Goal: Find specific page/section

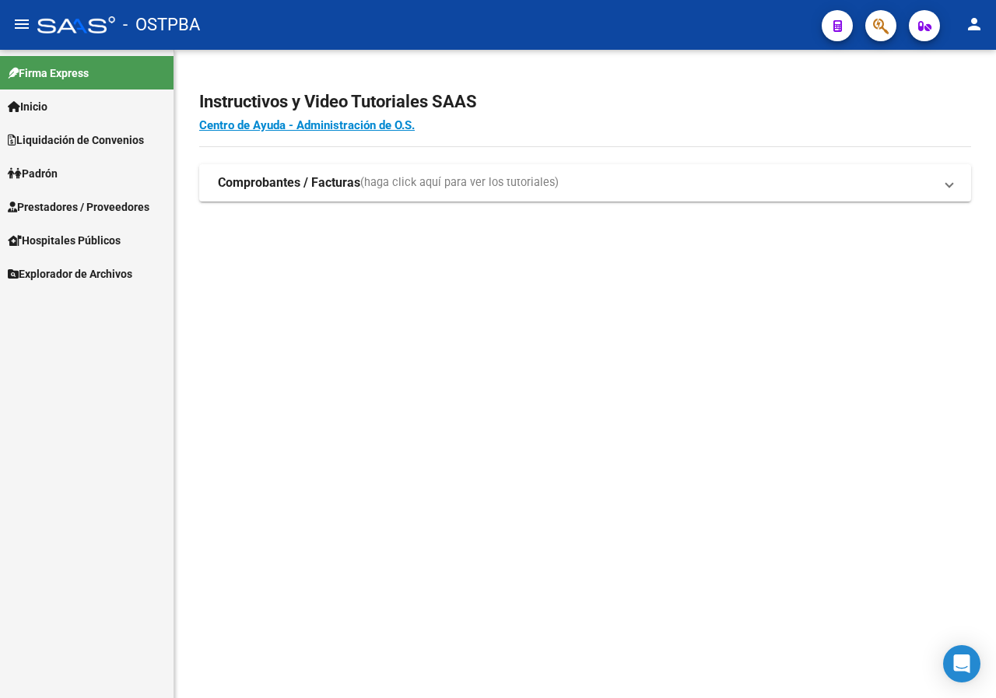
click at [866, 16] on div at bounding box center [875, 25] width 44 height 32
click at [869, 19] on button "button" at bounding box center [881, 25] width 31 height 31
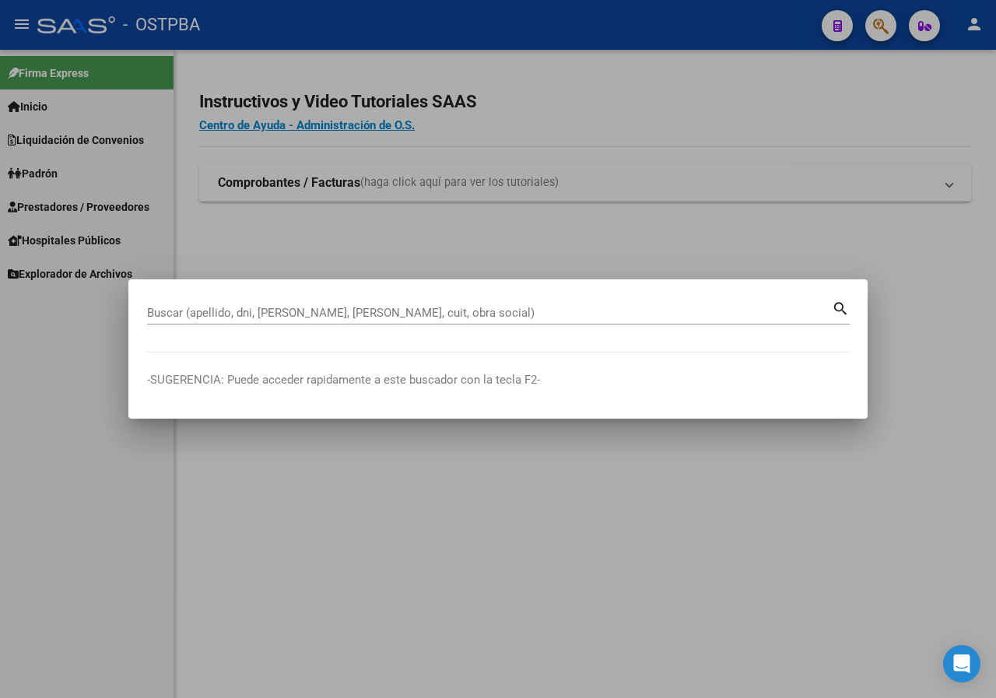
paste input "36741546"
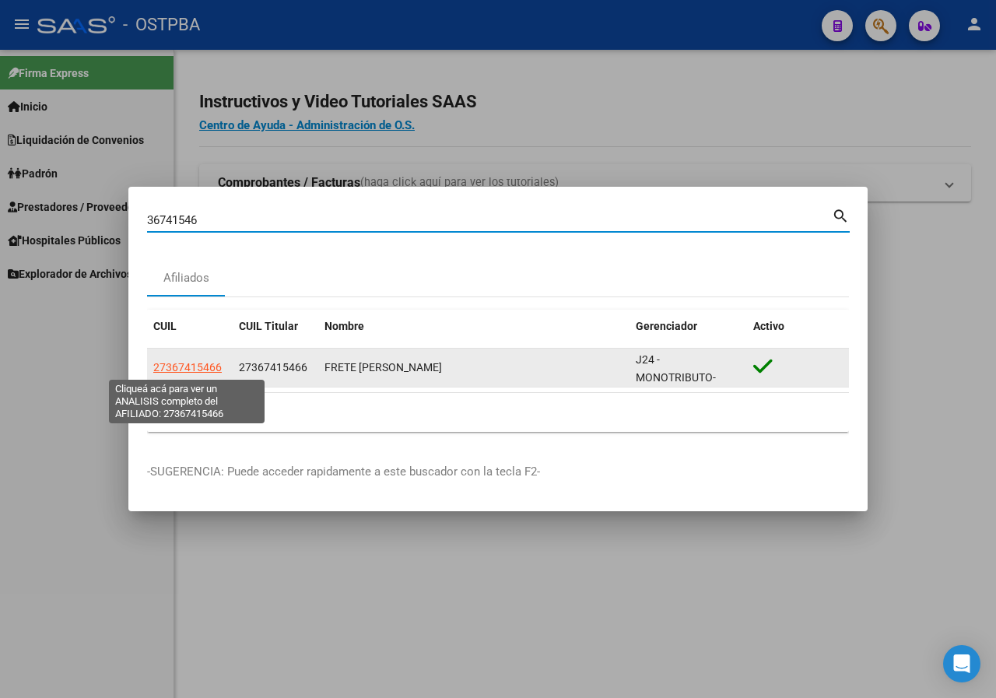
click at [198, 366] on span "27367415466" at bounding box center [187, 367] width 68 height 12
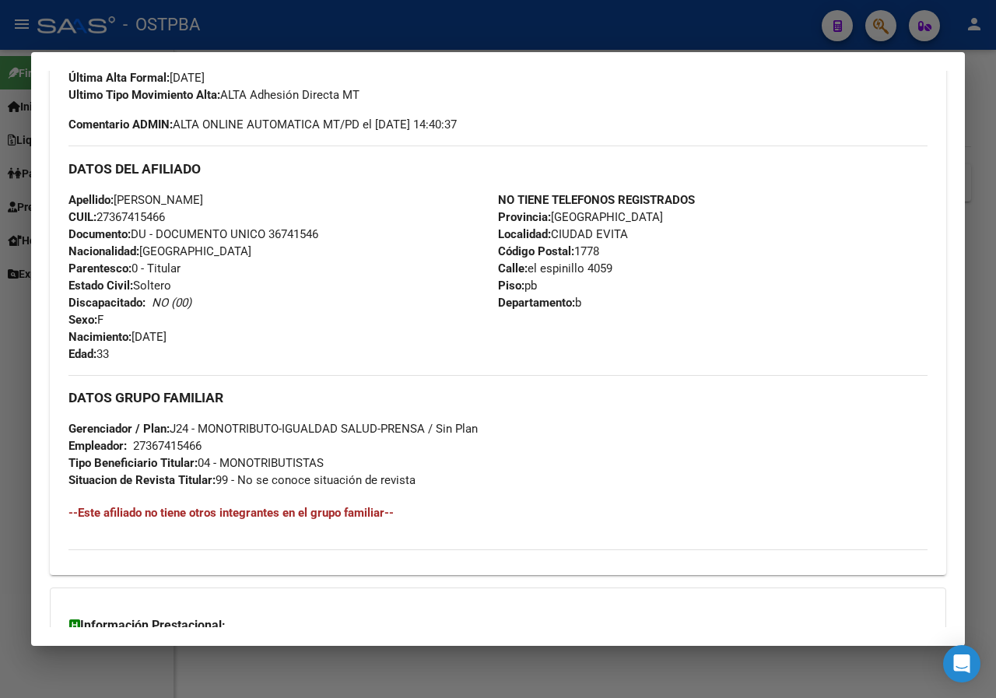
scroll to position [634, 0]
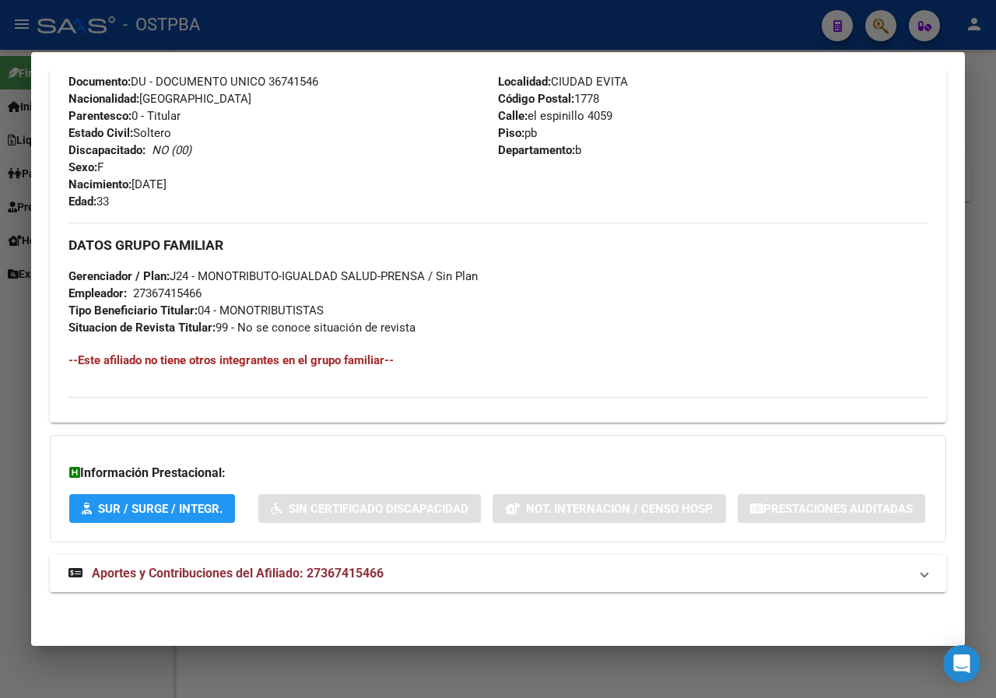
click at [0, 377] on div at bounding box center [498, 349] width 996 height 698
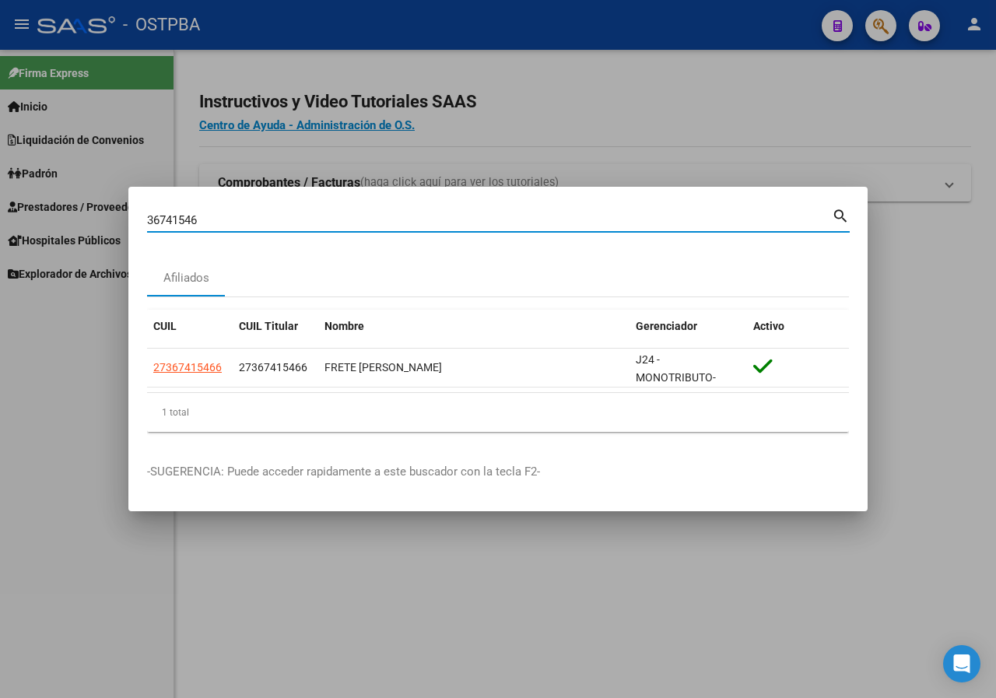
click at [236, 223] on input "36741546" at bounding box center [489, 220] width 685 height 14
paste input "22060961"
type input "22060961"
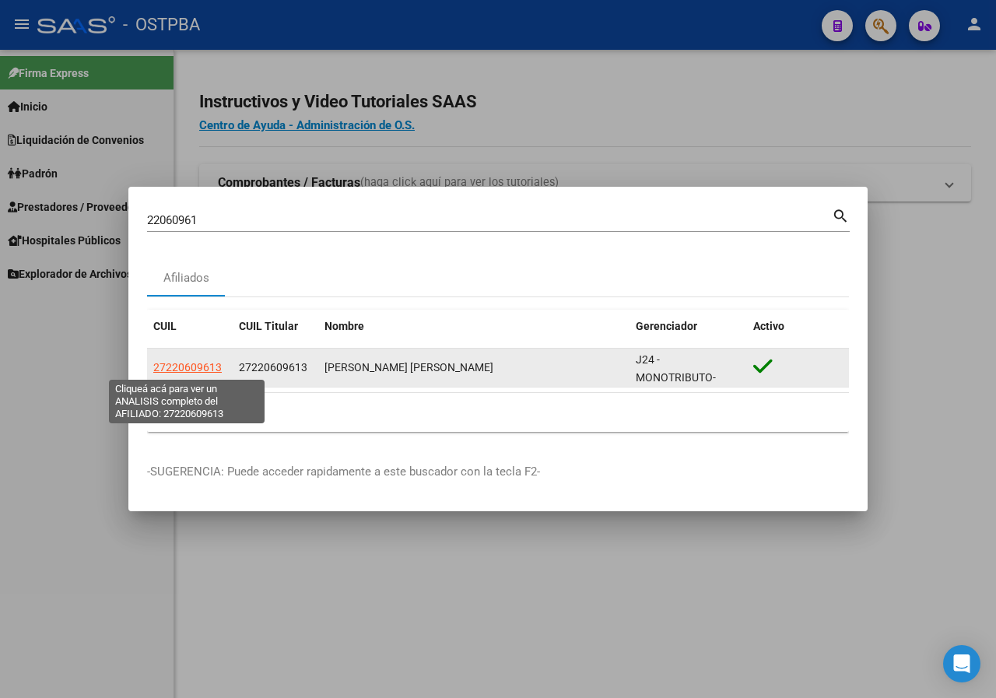
click at [207, 367] on span "27220609613" at bounding box center [187, 367] width 68 height 12
type textarea "27220609613"
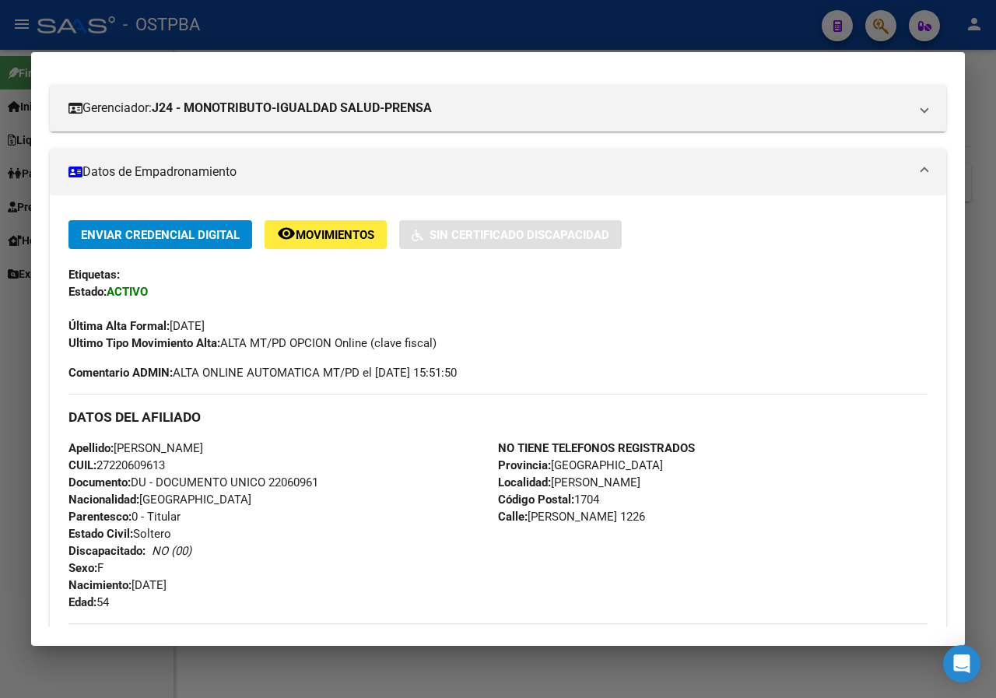
scroll to position [545, 0]
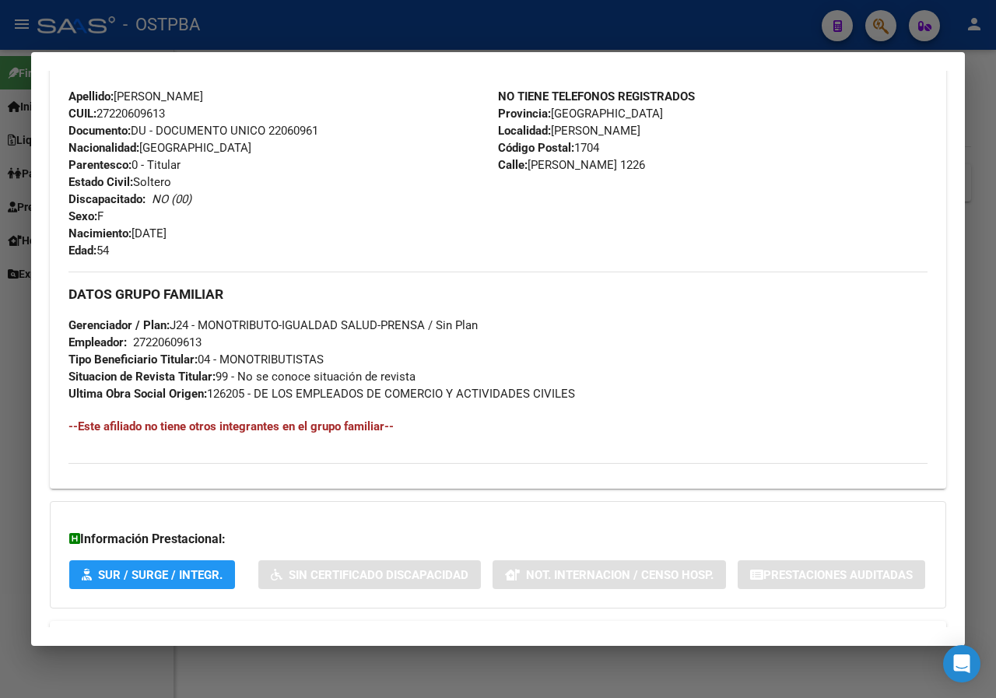
click at [14, 462] on div at bounding box center [498, 349] width 996 height 698
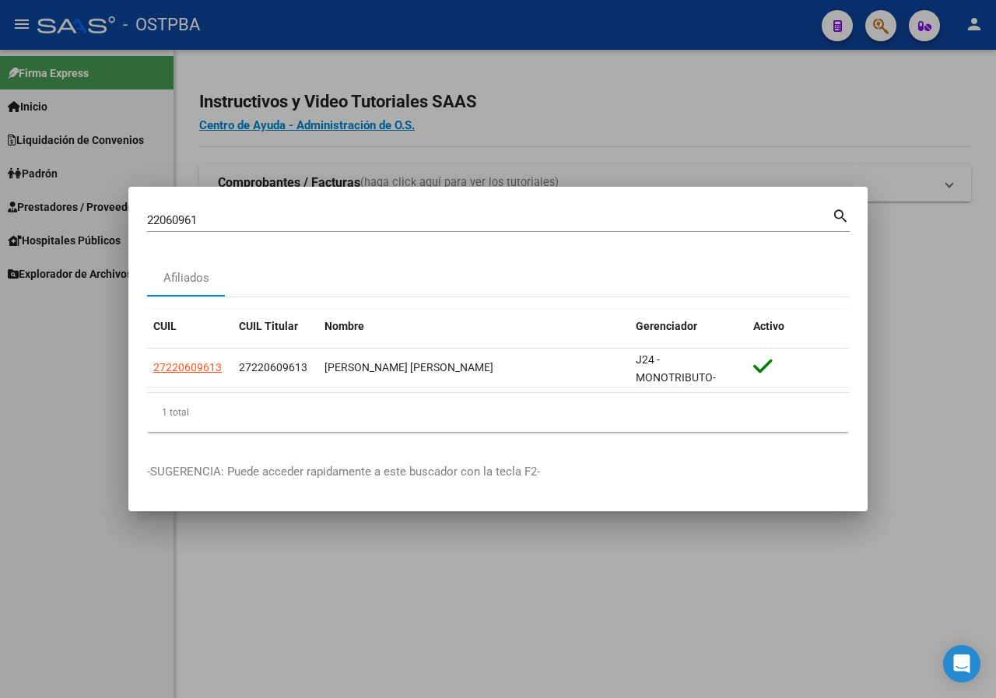
click at [363, 132] on div at bounding box center [498, 349] width 996 height 698
